Goal: Find specific page/section: Find specific page/section

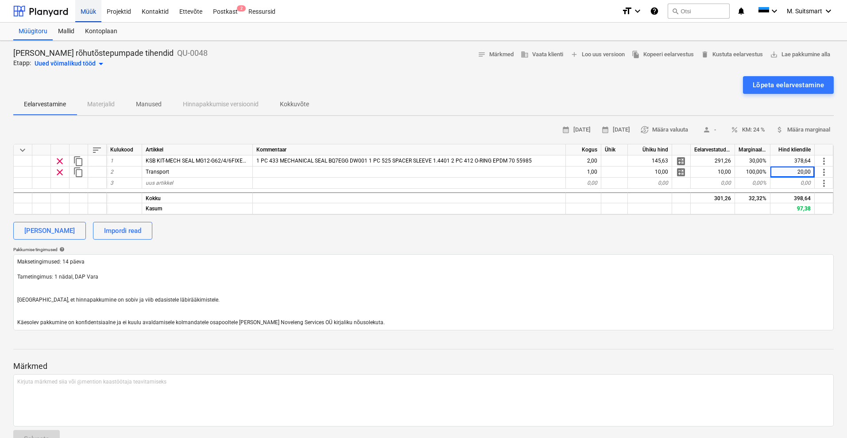
click at [90, 8] on div "Müük" at bounding box center [88, 11] width 26 height 23
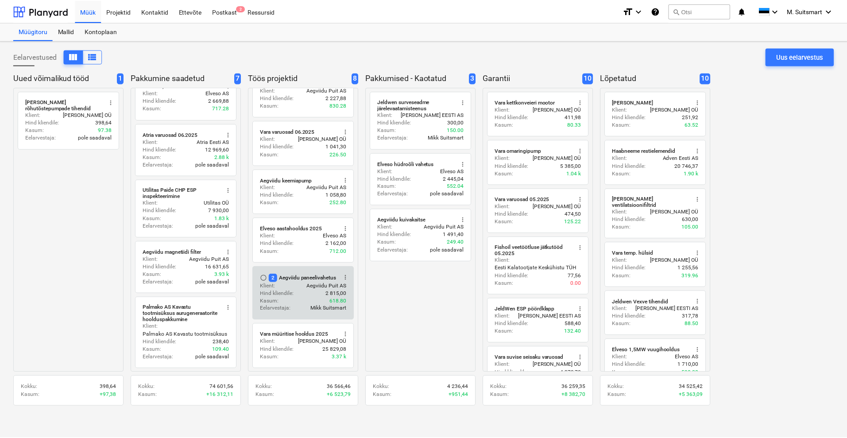
scroll to position [121, 0]
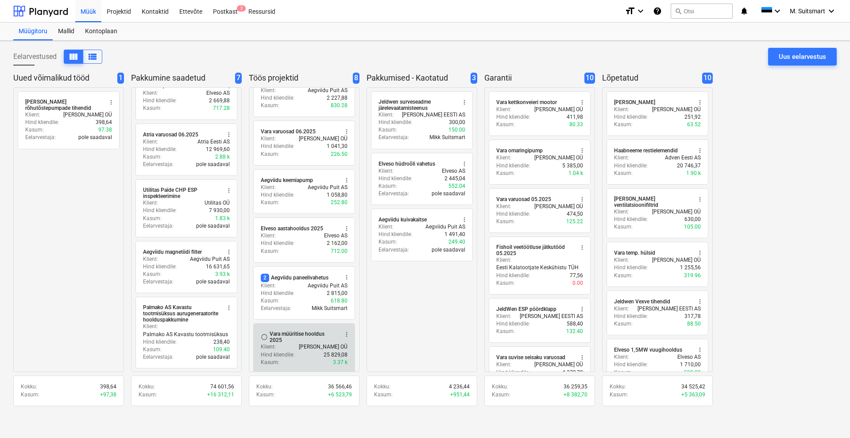
click at [302, 346] on div "Klient : [PERSON_NAME] OÜ" at bounding box center [304, 347] width 87 height 8
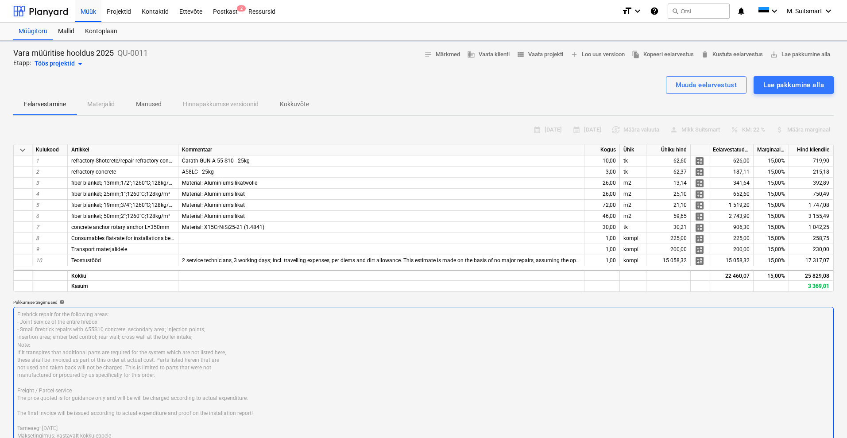
type textarea "x"
click at [425, 118] on div "Vara müüritise hooldus 2025 QU-0011 Etapp: Töös projektid arrow_drop_down notes…" at bounding box center [423, 316] width 847 height 550
click at [544, 54] on span "view_list Vaata projekti" at bounding box center [540, 55] width 46 height 10
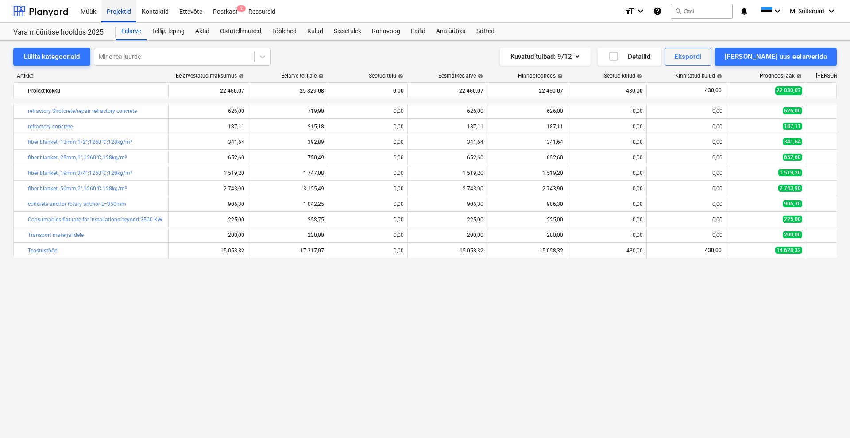
click at [122, 12] on div "Projektid" at bounding box center [118, 11] width 35 height 23
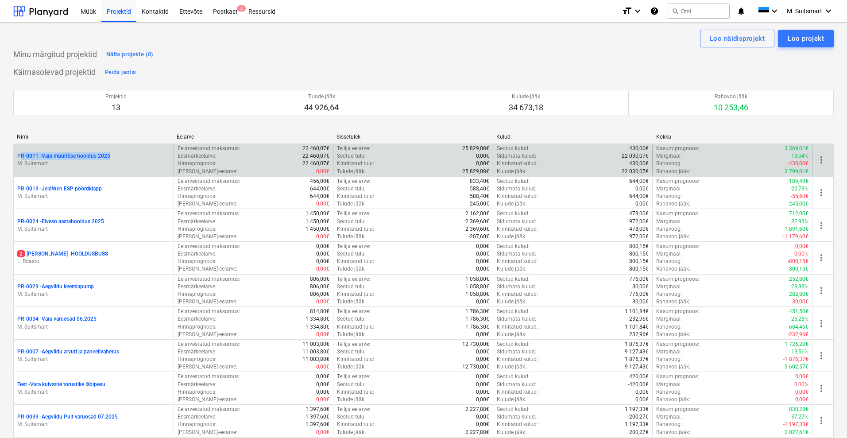
drag, startPoint x: 14, startPoint y: 153, endPoint x: 124, endPoint y: 155, distance: 109.4
click at [124, 155] on div "PR-0011 - Vara müüritise hooldus 2025 M. Suitsmart" at bounding box center [94, 160] width 160 height 31
copy p "PR-0011 - Vara müüritise hooldus 2025"
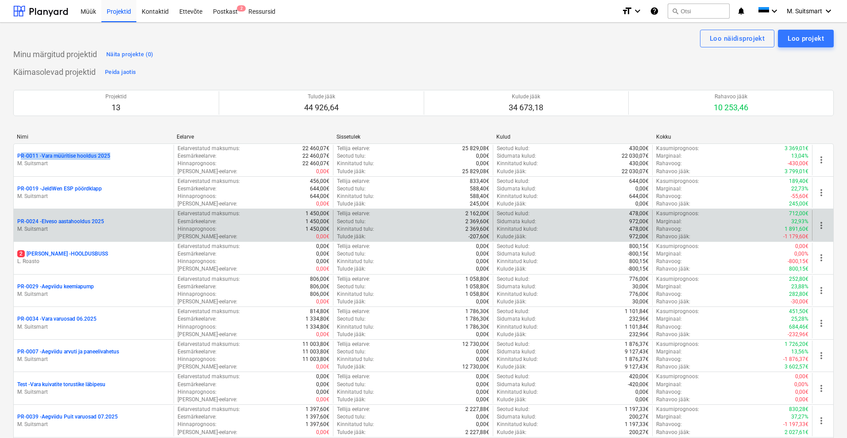
click at [300, 215] on div "Eelarvestatud maksumus : 1 450,00€" at bounding box center [254, 214] width 152 height 8
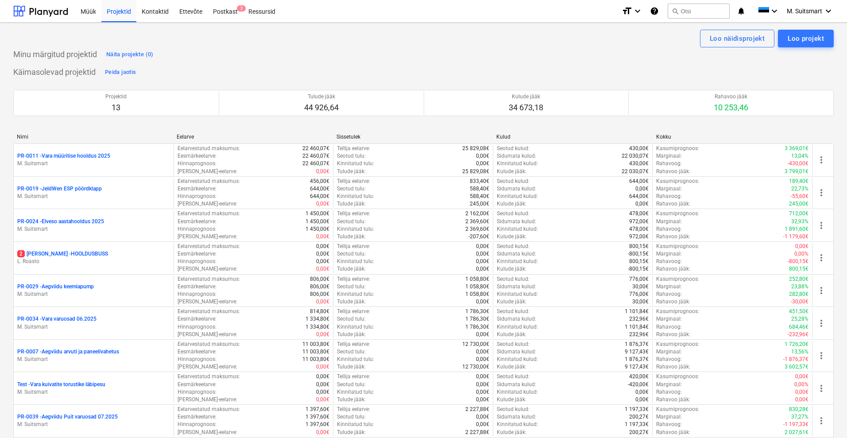
click at [418, 55] on div "Minu märgitud projektid Näita projekte (0)" at bounding box center [423, 54] width 821 height 14
